Goal: Task Accomplishment & Management: Use online tool/utility

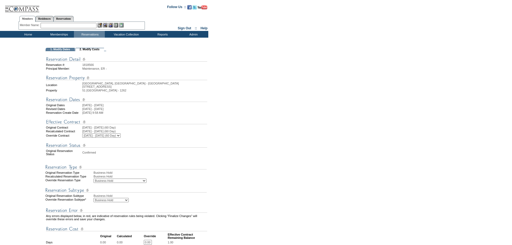
click at [119, 199] on select "Business Hold Pending Prospect Hold" at bounding box center [111, 200] width 35 height 4
select select "PropMaintBusinessHold-PendingProspHold"
click at [94, 198] on select "Business Hold Pending Prospect Hold" at bounding box center [111, 200] width 35 height 4
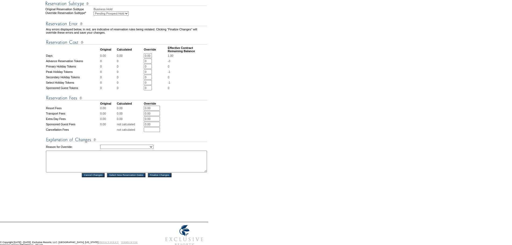
scroll to position [188, 0]
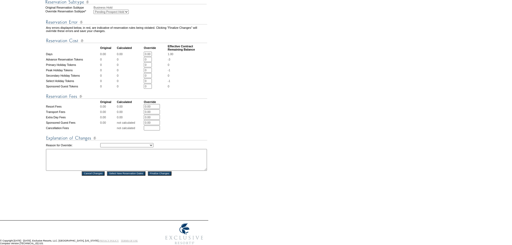
click at [153, 147] on select "Creating Continuous Stay Days Rebooked After Cancellation Editing Occupant Expe…" at bounding box center [126, 145] width 53 height 4
select select "1039"
click at [100, 147] on select "Creating Continuous Stay Days Rebooked After Cancellation Editing Occupant Expe…" at bounding box center [126, 145] width 53 height 4
click at [80, 160] on textarea at bounding box center [126, 160] width 161 height 22
drag, startPoint x: 94, startPoint y: 159, endPoint x: 27, endPoint y: 157, distance: 66.7
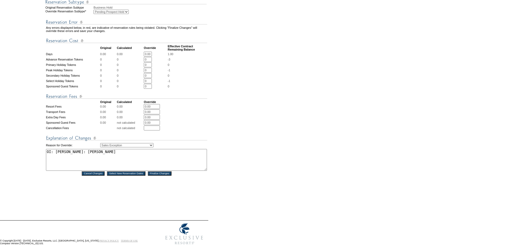
click at [27, 157] on tr "1. Modify Dates 2. Modify Costs Reservation #: 1818566 Principal Member: Mainte…" at bounding box center [104, 35] width 207 height 350
type textarea "OI: [PERSON_NAME]: [PERSON_NAME]"
click at [162, 175] on input "Finalize Changes" at bounding box center [160, 173] width 24 height 4
